Goal: Find contact information: Find contact information

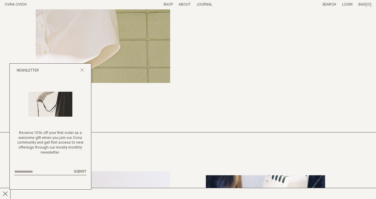
scroll to position [2000, 0]
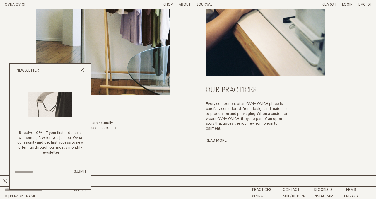
click at [80, 67] on div "Newsletter" at bounding box center [50, 70] width 81 height 14
click at [80, 70] on icon "Close popup" at bounding box center [82, 70] width 4 height 4
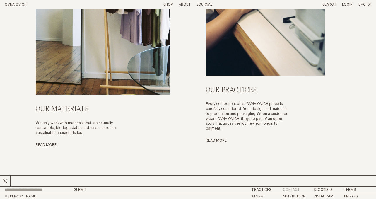
click at [287, 188] on link "Contact" at bounding box center [291, 190] width 17 height 4
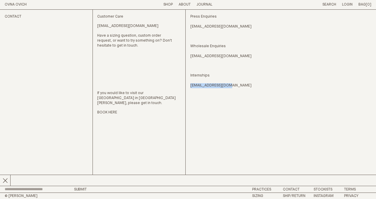
drag, startPoint x: 227, startPoint y: 88, endPoint x: 189, endPoint y: 83, distance: 38.1
click at [189, 83] on div "Contact Customer Care hello@ovnaovich.com Have a sizing question, custom order …" at bounding box center [188, 98] width 366 height 176
copy link "[EMAIL_ADDRESS][DOMAIN_NAME]"
